Goal: Information Seeking & Learning: Learn about a topic

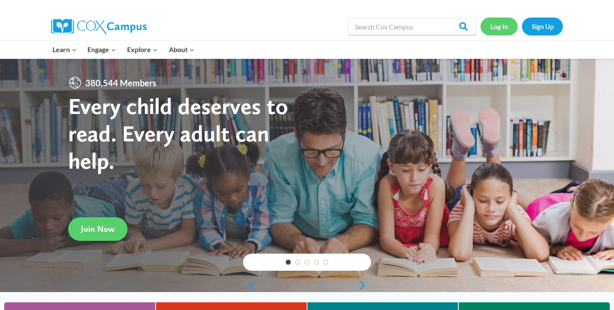
click at [499, 25] on link "Log In" at bounding box center [499, 25] width 37 height 17
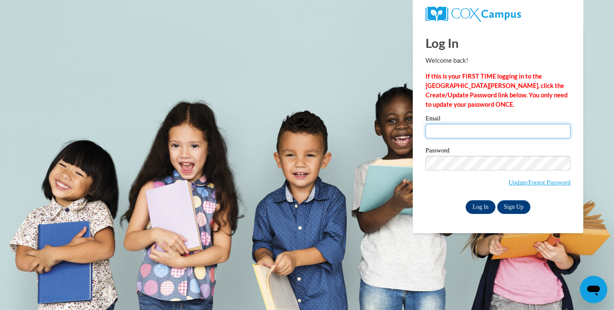
type input "adill1@daltonstate.edu"
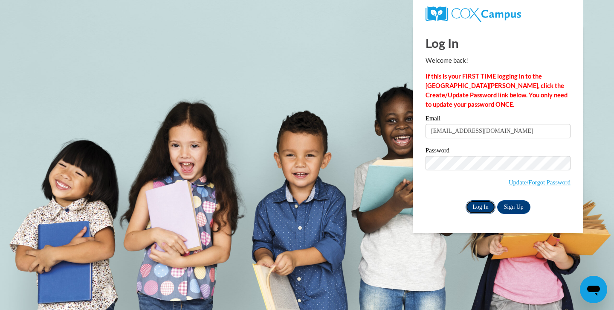
click at [480, 206] on input "Log In" at bounding box center [481, 207] width 30 height 14
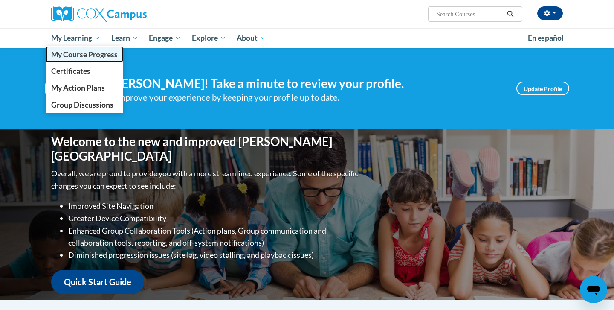
click at [98, 56] on span "My Course Progress" at bounding box center [84, 54] width 67 height 9
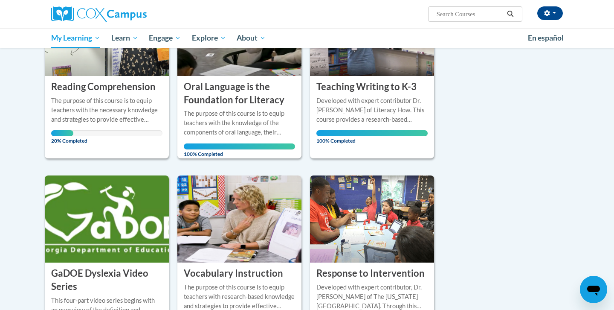
scroll to position [138, 0]
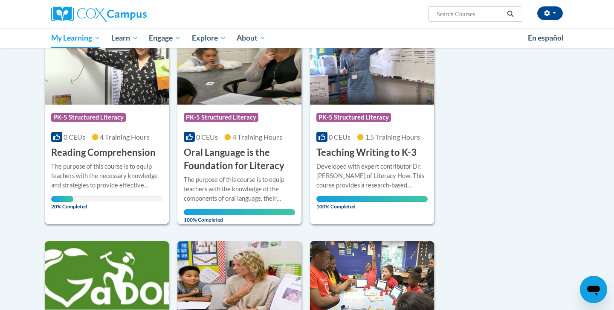
click at [118, 118] on span "PK-5 Structured Literacy" at bounding box center [88, 117] width 75 height 9
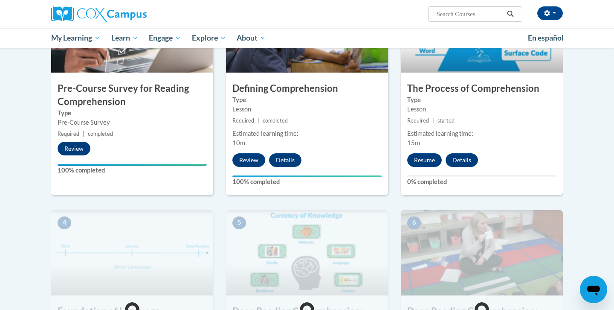
scroll to position [235, 0]
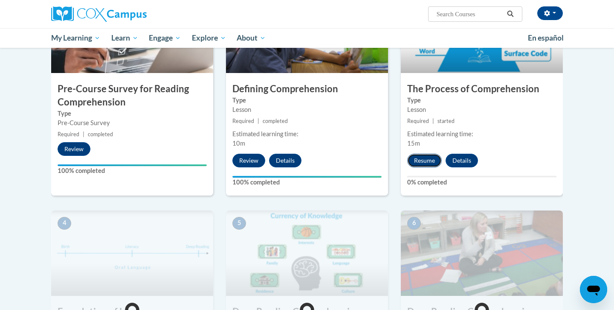
click at [424, 155] on button "Resume" at bounding box center [424, 161] width 35 height 14
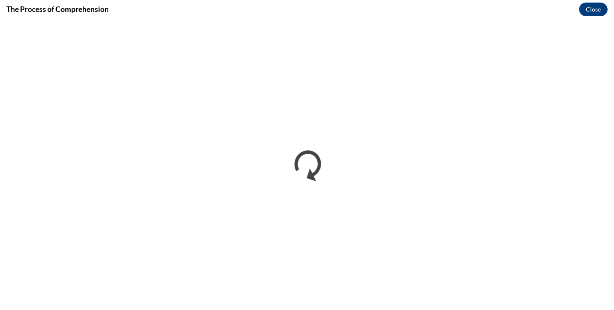
scroll to position [0, 0]
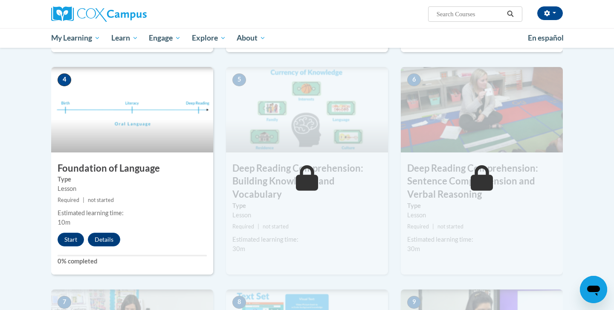
scroll to position [392, 0]
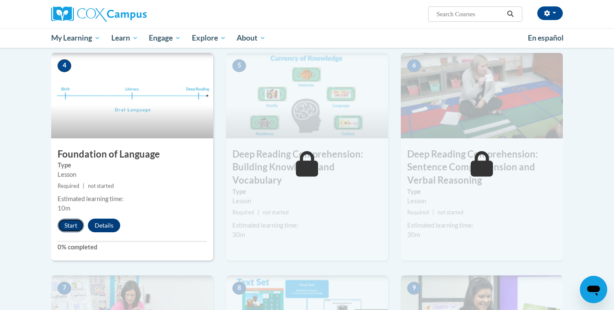
click at [66, 223] on button "Start" at bounding box center [71, 225] width 26 height 14
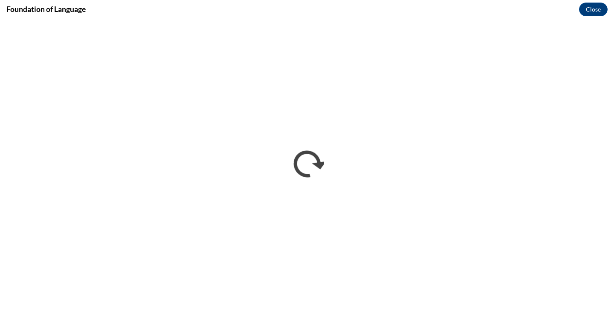
scroll to position [0, 0]
click at [594, 13] on button "Close" at bounding box center [593, 10] width 29 height 14
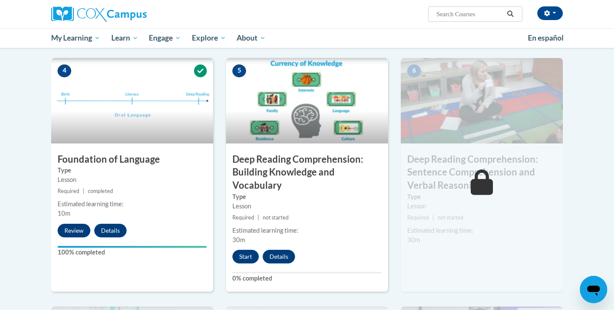
scroll to position [411, 0]
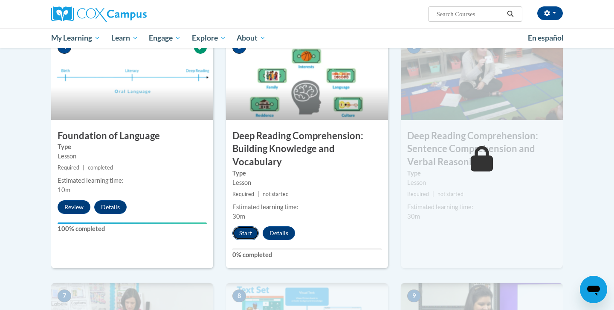
click at [246, 231] on button "Start" at bounding box center [245, 233] width 26 height 14
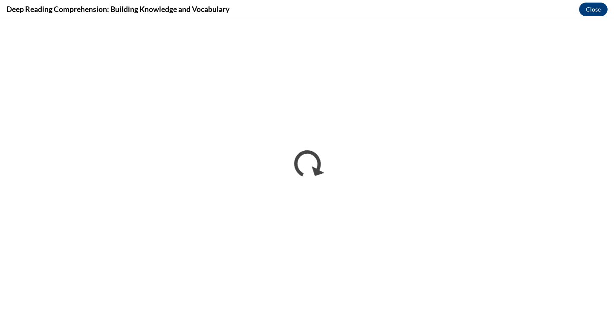
scroll to position [0, 0]
click at [596, 12] on button "Close" at bounding box center [593, 10] width 29 height 14
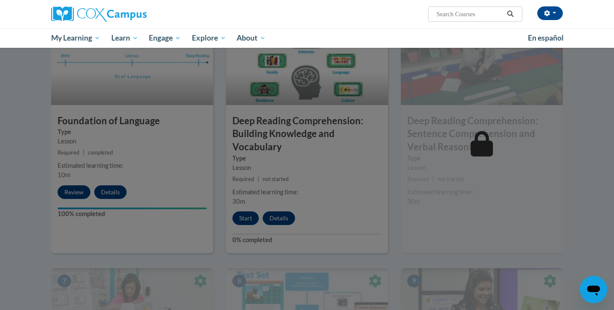
scroll to position [420, 0]
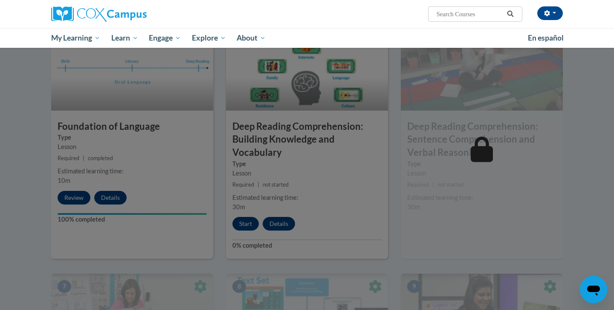
click at [412, 218] on div at bounding box center [307, 155] width 614 height 310
click at [306, 133] on div at bounding box center [307, 155] width 614 height 310
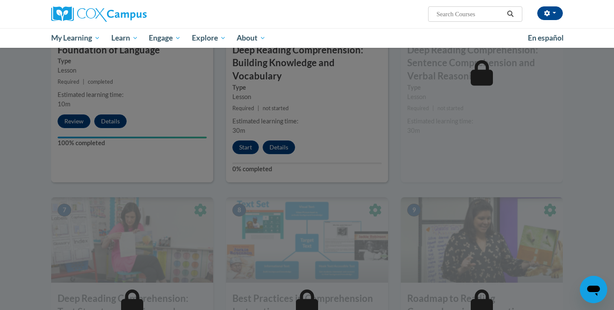
scroll to position [501, 0]
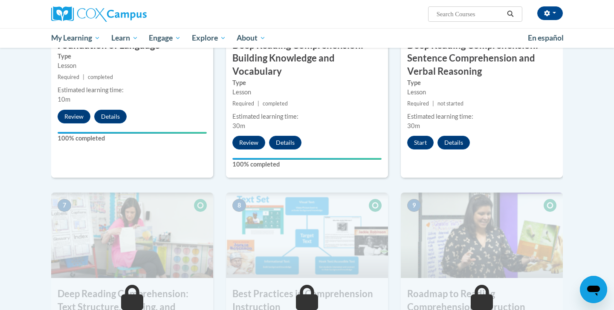
click at [13, 81] on body "[PERSON_NAME] ([GEOGRAPHIC_DATA]/New_York UTC-04:00) My Profile Inbox My Transc…" at bounding box center [307, 151] width 614 height 1304
click at [420, 144] on button "Start" at bounding box center [420, 143] width 26 height 14
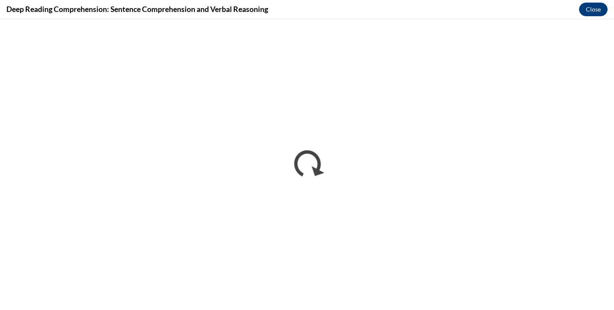
scroll to position [0, 0]
click at [597, 16] on div "Deep Reading Comprehension: Sentence Comprehension and Verbal Reasoning Close" at bounding box center [307, 9] width 614 height 19
click at [594, 12] on button "Close" at bounding box center [593, 10] width 29 height 14
